Goal: Check status: Check status

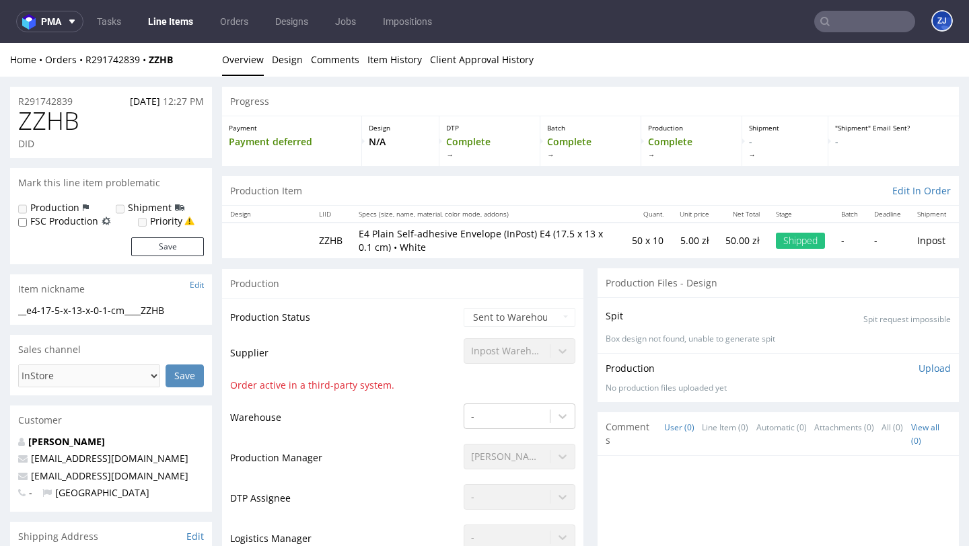
scroll to position [1338, 0]
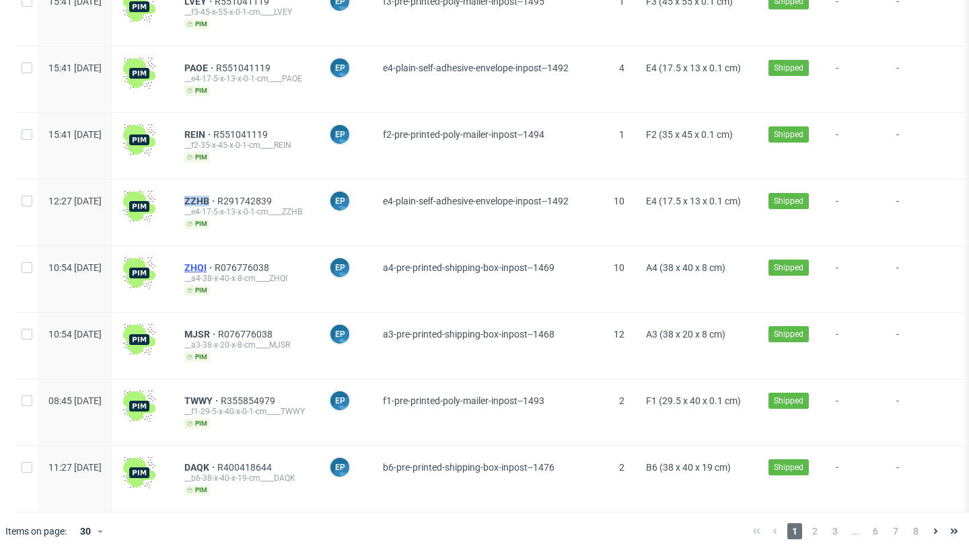
click at [215, 262] on span "ZHQI" at bounding box center [199, 267] width 30 height 11
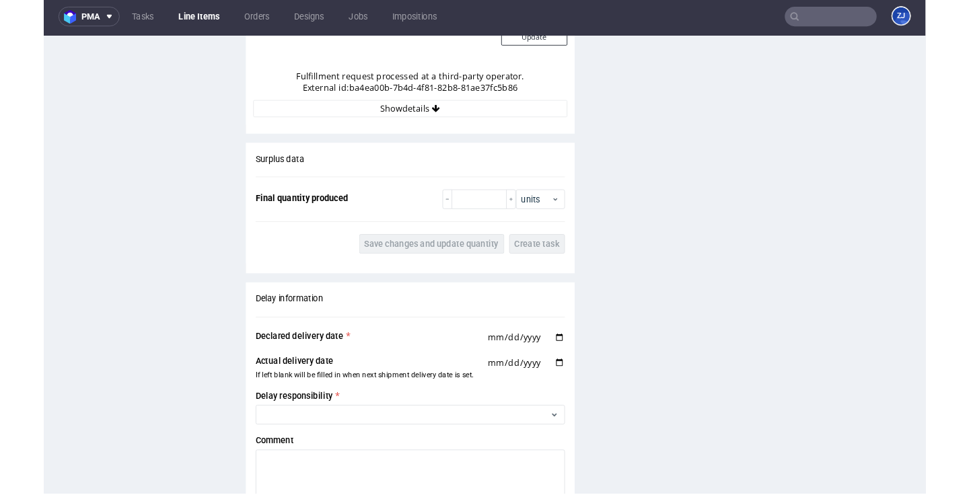
scroll to position [1302, 0]
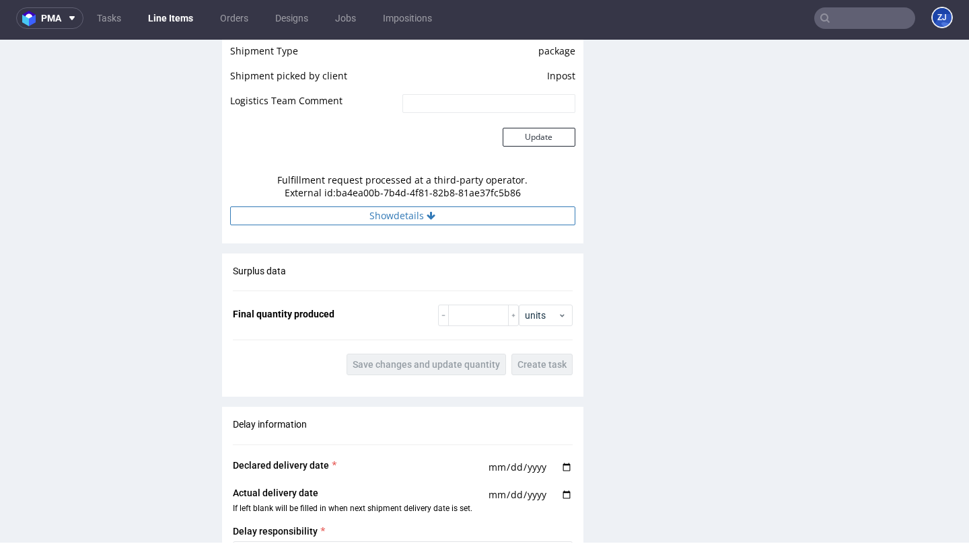
click at [413, 216] on button "Show details" at bounding box center [402, 216] width 345 height 19
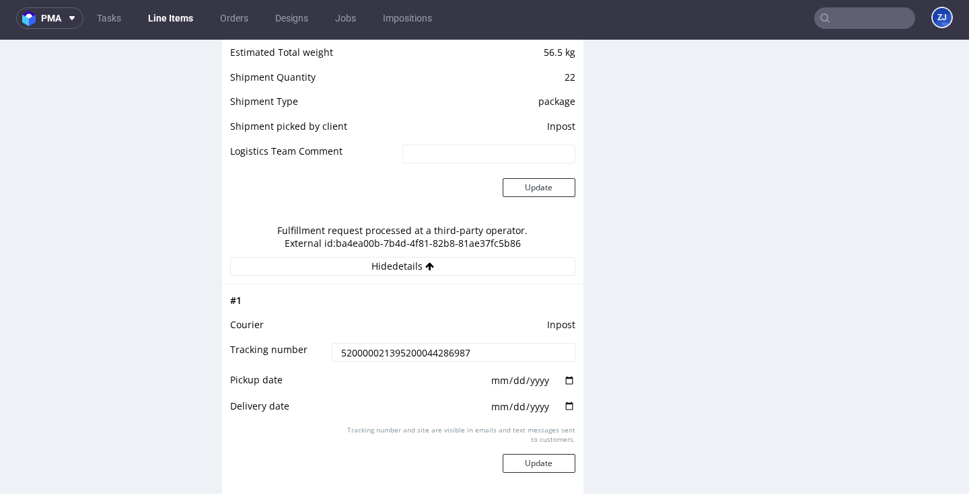
scroll to position [1238, 0]
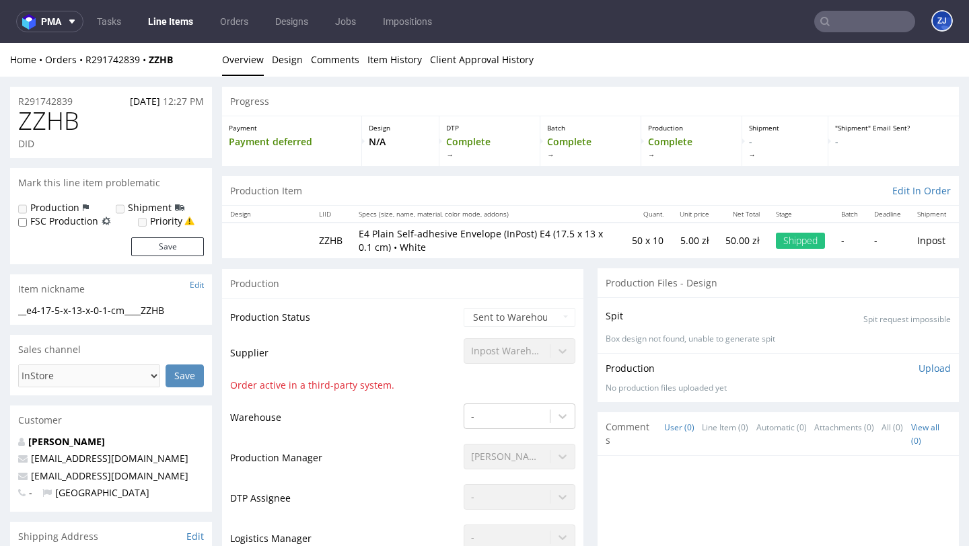
scroll to position [1338, 0]
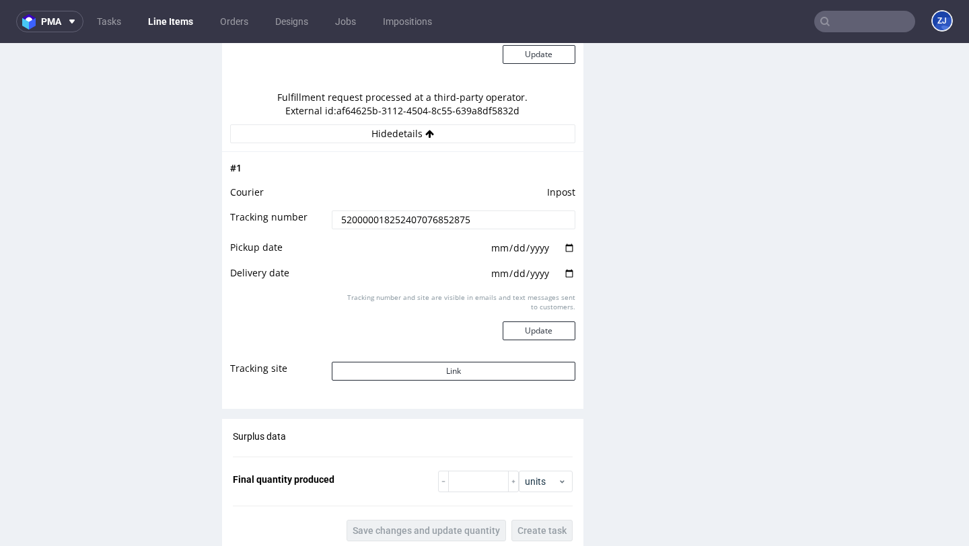
click at [714, 208] on div "Production Files - Design Spit Spit request impossible Box design not found, un…" at bounding box center [777, 13] width 361 height 2166
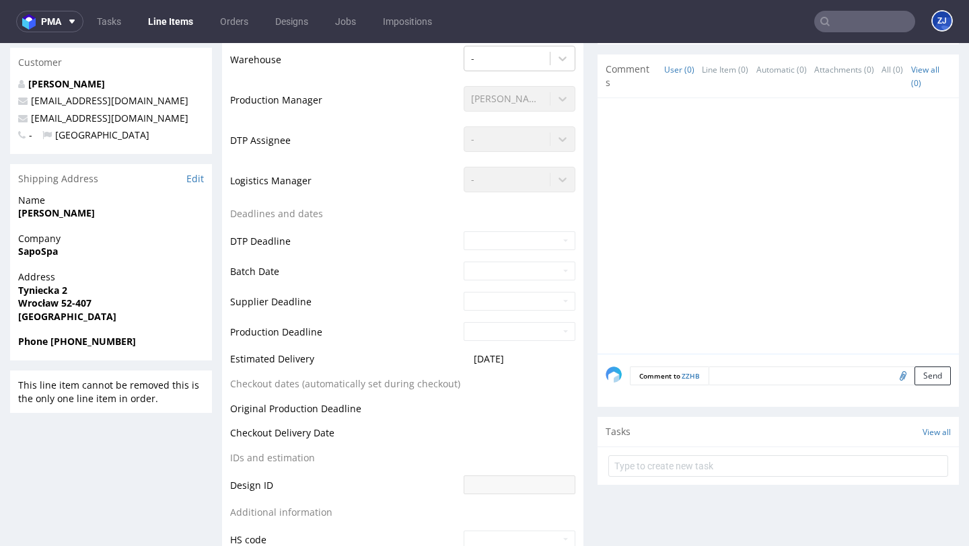
scroll to position [0, 0]
